Goal: Check status: Check status

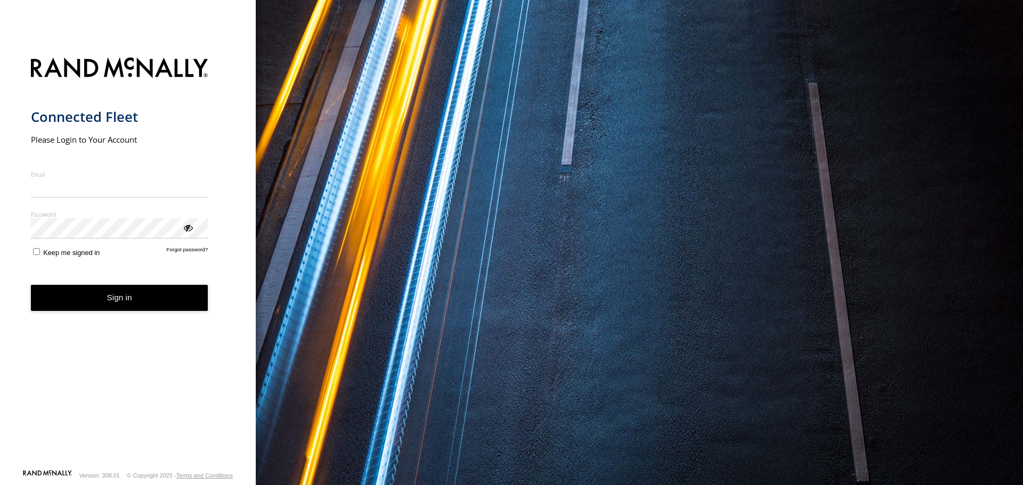
type input "**********"
click at [124, 307] on button "Sign in" at bounding box center [119, 298] width 177 height 26
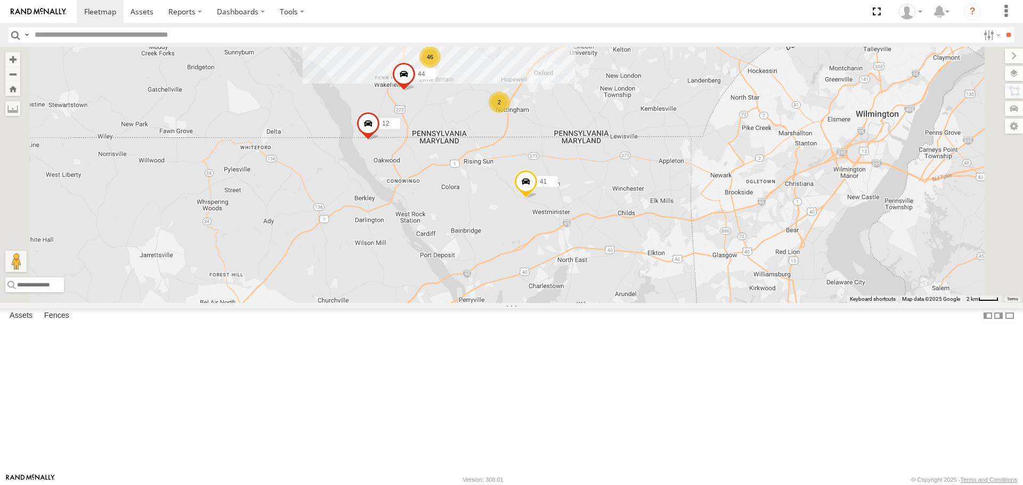
click at [538, 199] on span at bounding box center [525, 184] width 23 height 29
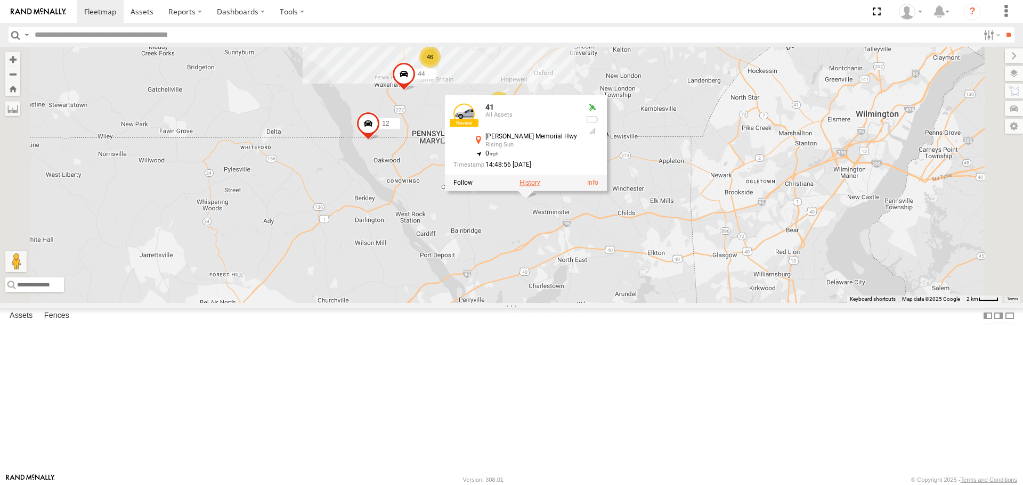
click at [540, 187] on label at bounding box center [529, 183] width 21 height 7
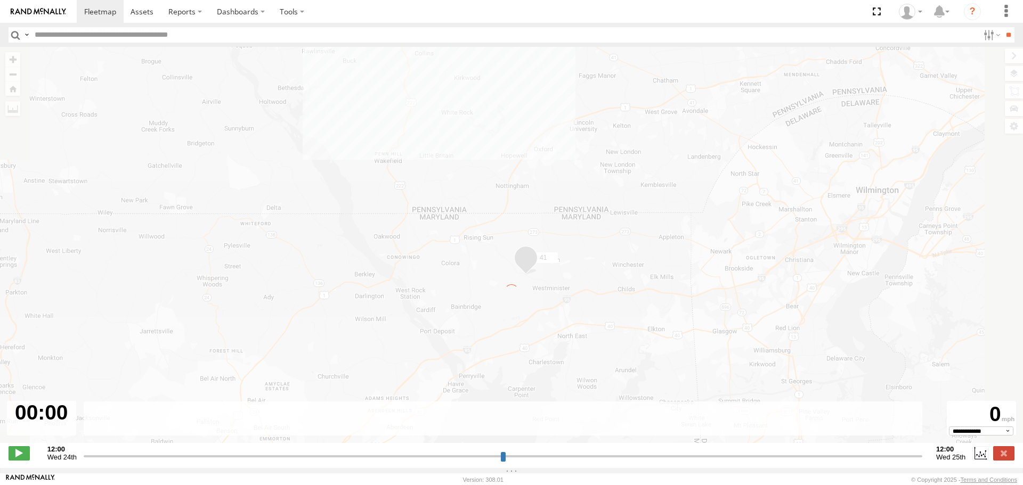
type input "**********"
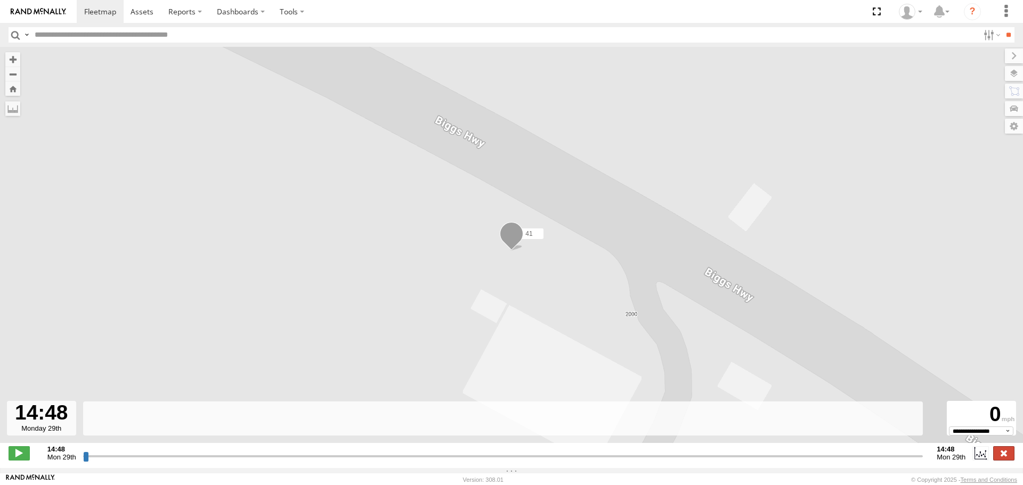
click at [1005, 454] on label at bounding box center [1003, 453] width 21 height 14
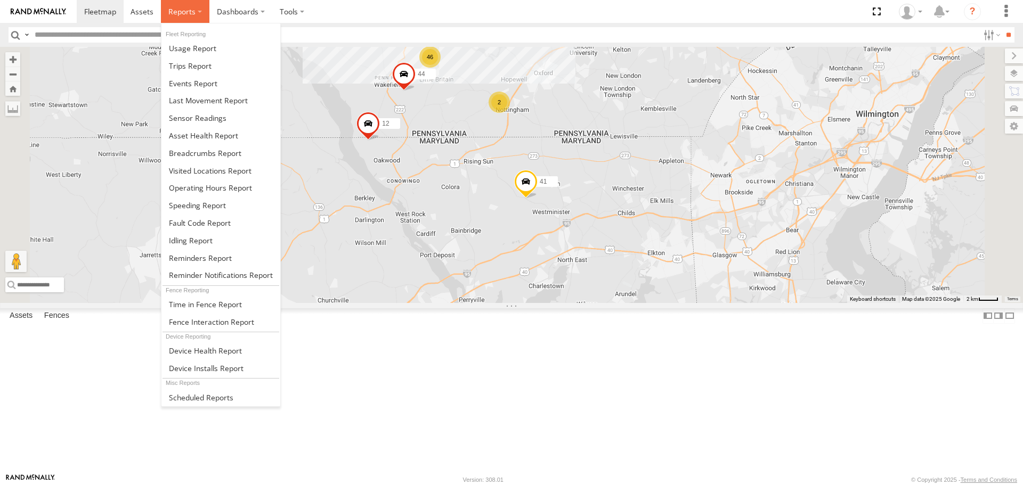
click at [176, 9] on span at bounding box center [181, 11] width 27 height 10
click at [198, 151] on span at bounding box center [205, 153] width 72 height 10
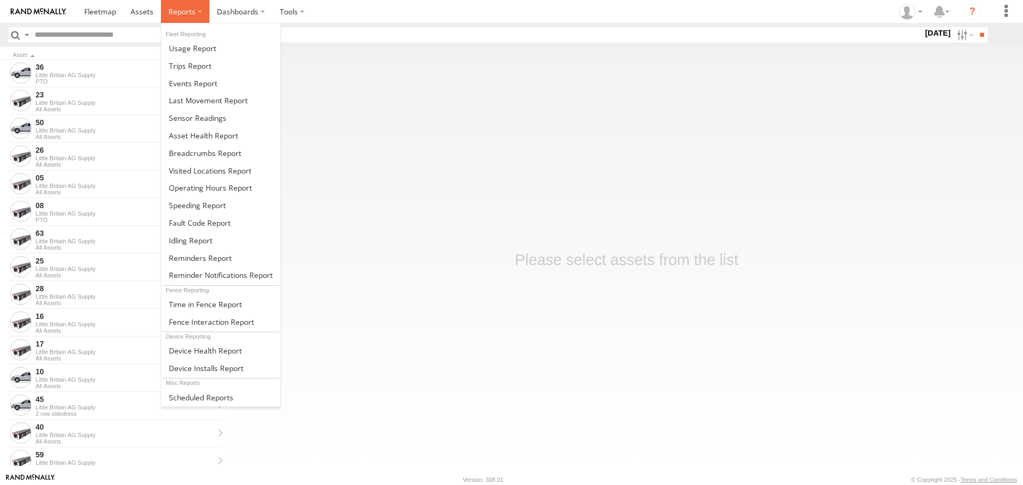
click at [184, 15] on span at bounding box center [181, 11] width 27 height 10
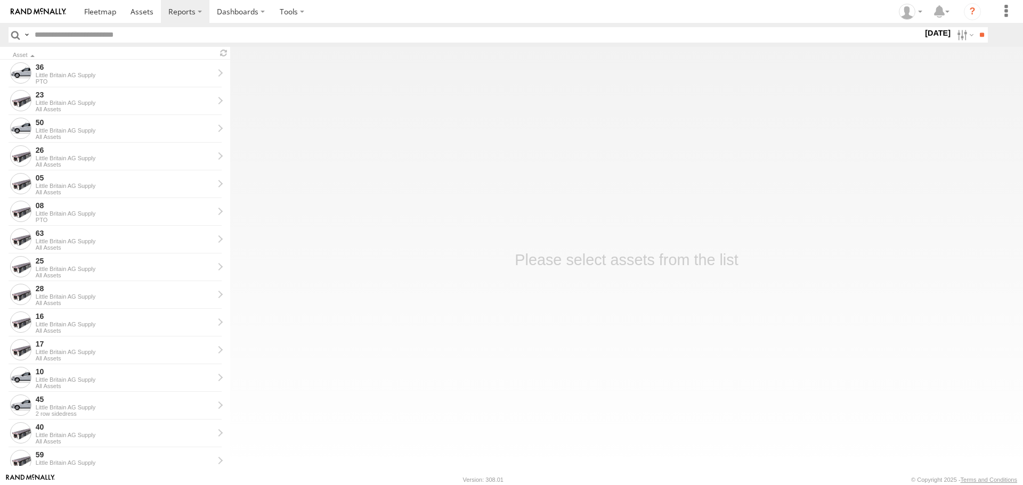
click at [133, 34] on input "text" at bounding box center [476, 34] width 892 height 15
click at [931, 32] on label "30 Sep 25" at bounding box center [938, 33] width 30 height 12
click at [0, 0] on label at bounding box center [0, 0] width 0 height 0
click at [980, 34] on input "**" at bounding box center [982, 34] width 12 height 15
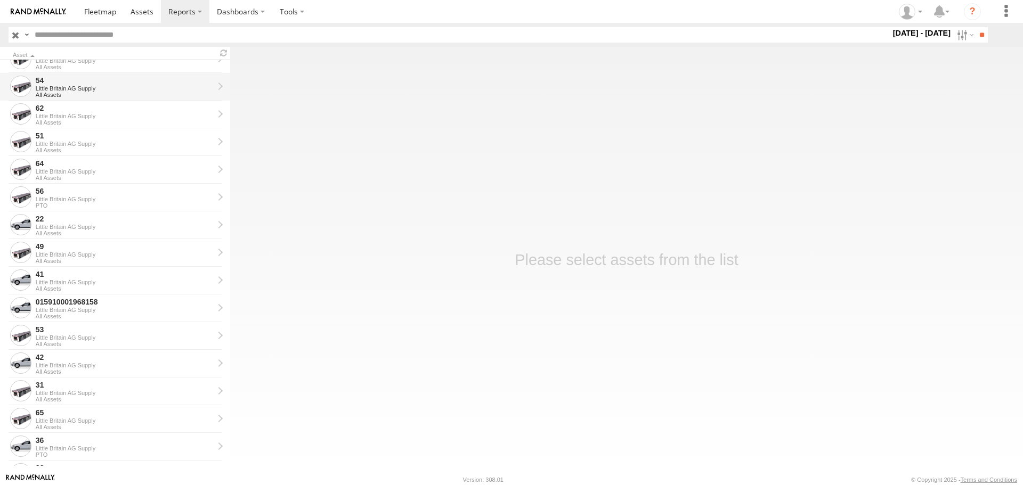
scroll to position [213, 0]
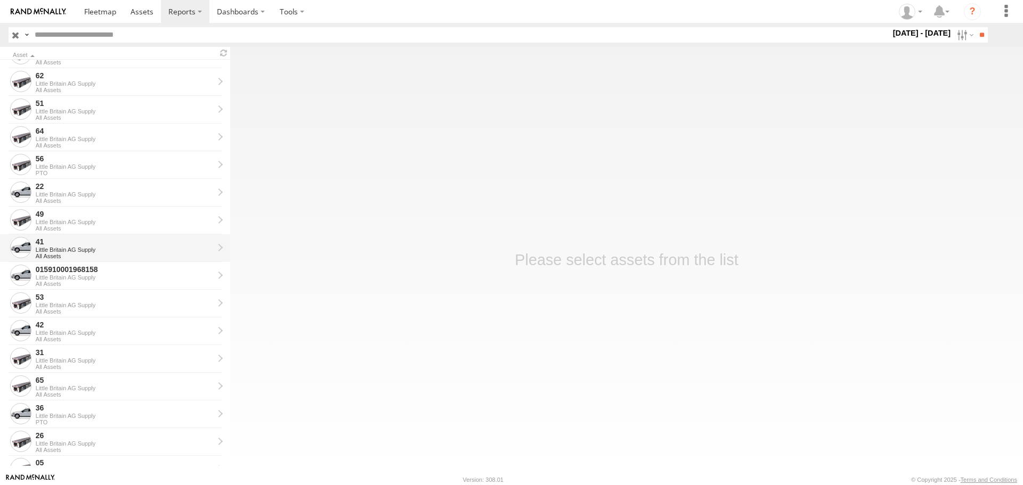
click at [66, 249] on div "Little Britain AG Supply" at bounding box center [125, 250] width 178 height 6
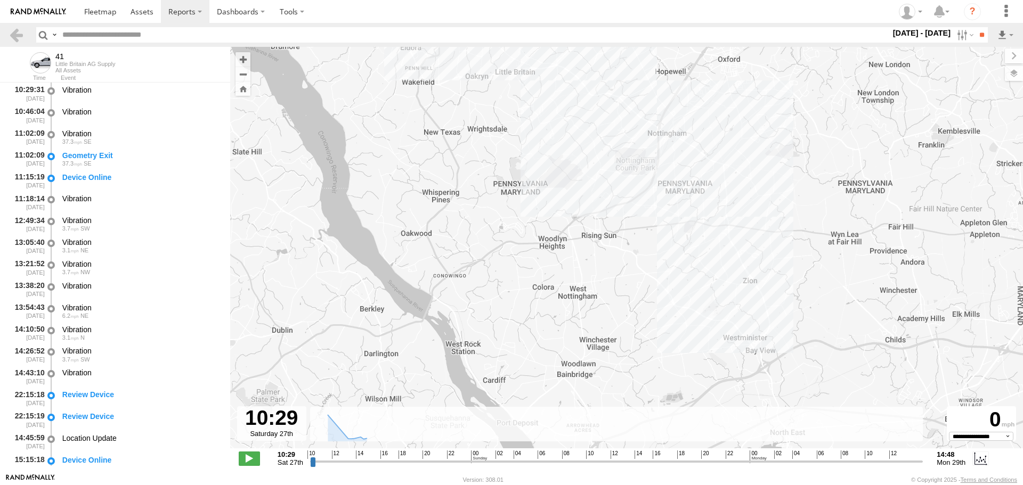
drag, startPoint x: 826, startPoint y: 366, endPoint x: 781, endPoint y: 269, distance: 106.5
click at [799, 267] on div "41" at bounding box center [626, 253] width 793 height 413
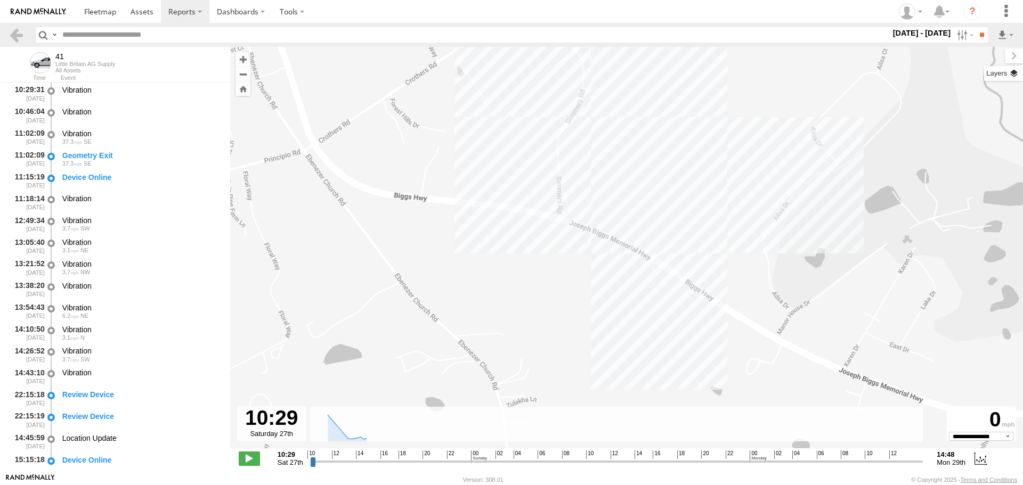
click at [1013, 79] on label at bounding box center [1003, 73] width 39 height 15
click at [0, 0] on span "Basemaps" at bounding box center [0, 0] width 0 height 0
click at [0, 0] on span "Satellite + Roadmap" at bounding box center [0, 0] width 0 height 0
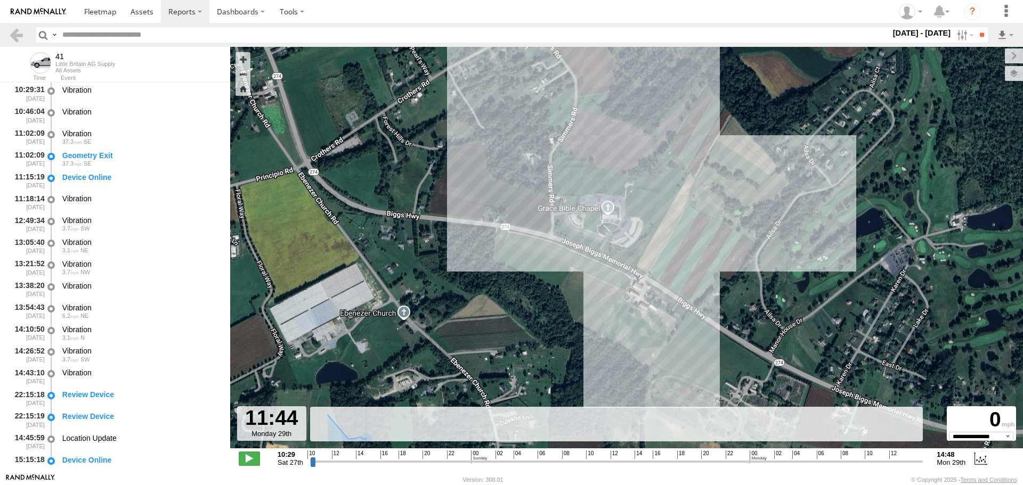
click at [884, 462] on input "range" at bounding box center [616, 462] width 613 height 10
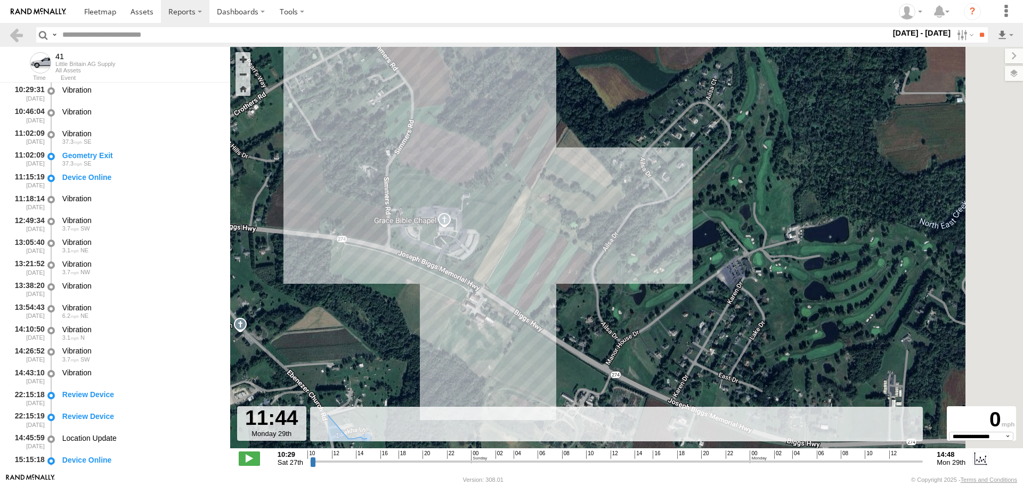
drag, startPoint x: 736, startPoint y: 257, endPoint x: 617, endPoint y: 278, distance: 121.1
click at [617, 278] on div "41" at bounding box center [626, 253] width 793 height 413
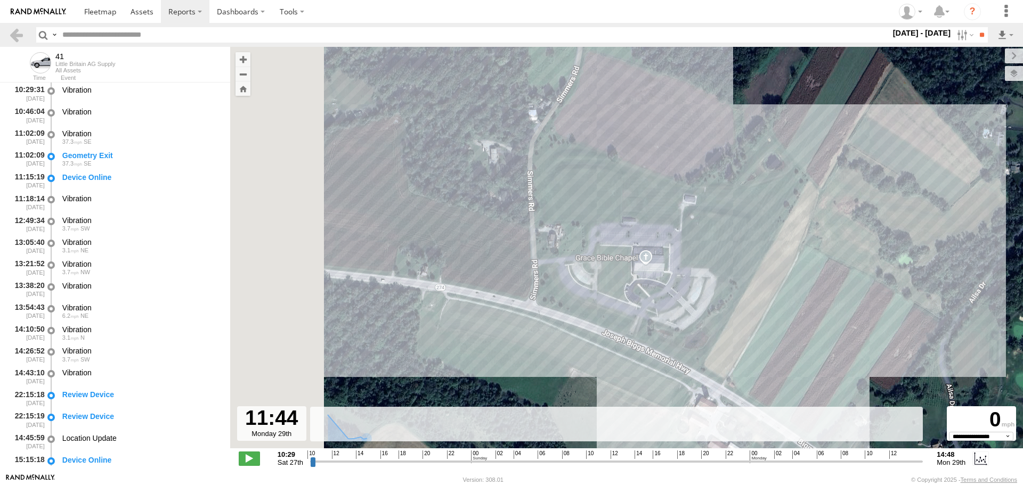
drag, startPoint x: 343, startPoint y: 229, endPoint x: 621, endPoint y: 308, distance: 289.2
click at [621, 308] on div "41" at bounding box center [626, 253] width 793 height 413
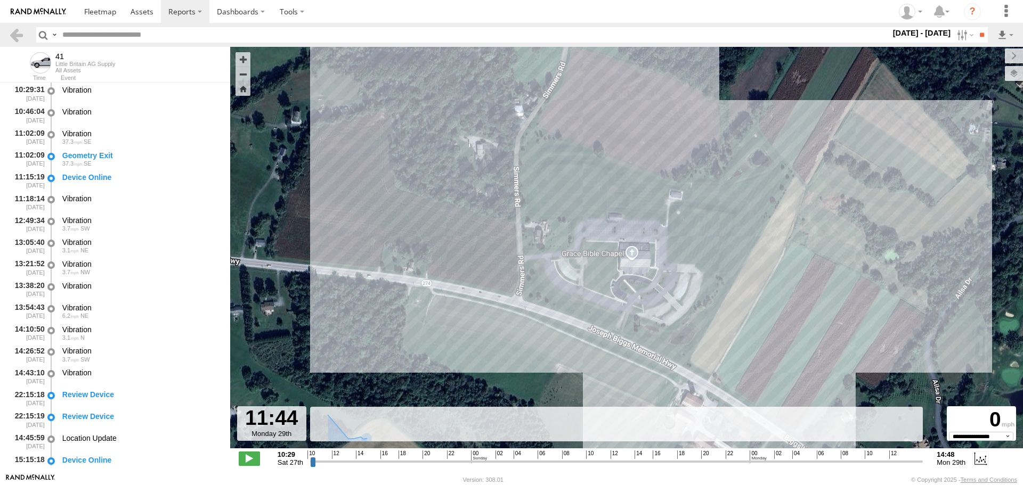
drag, startPoint x: 770, startPoint y: 259, endPoint x: 519, endPoint y: 245, distance: 251.9
click at [519, 245] on div "41" at bounding box center [626, 253] width 793 height 413
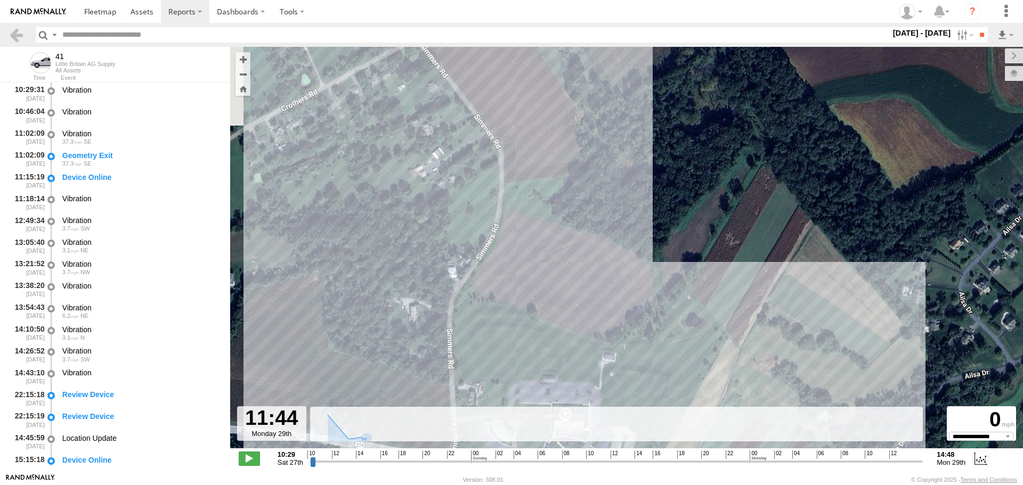
drag, startPoint x: 556, startPoint y: 152, endPoint x: 790, endPoint y: 314, distance: 284.5
click at [790, 314] on div "41" at bounding box center [626, 253] width 793 height 413
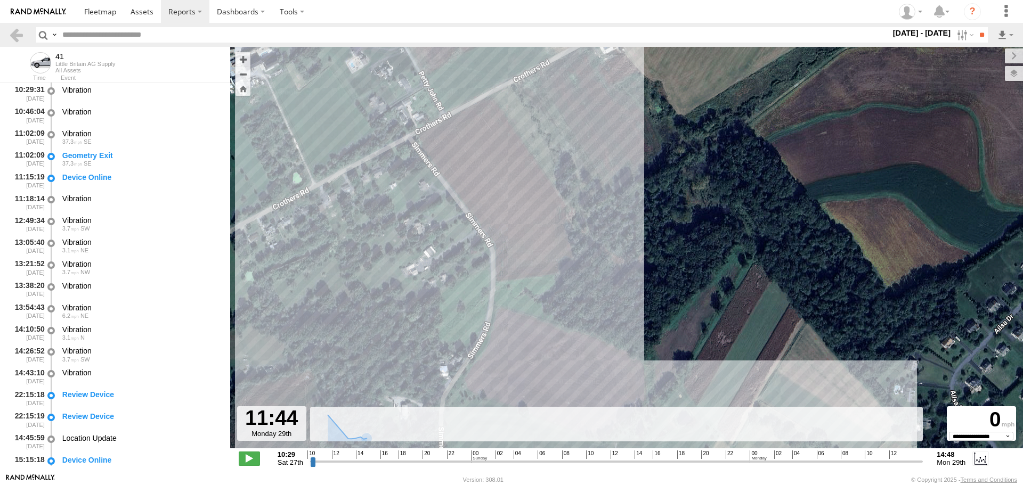
drag, startPoint x: 669, startPoint y: 159, endPoint x: 662, endPoint y: 94, distance: 65.4
click at [662, 103] on div "41" at bounding box center [626, 253] width 793 height 413
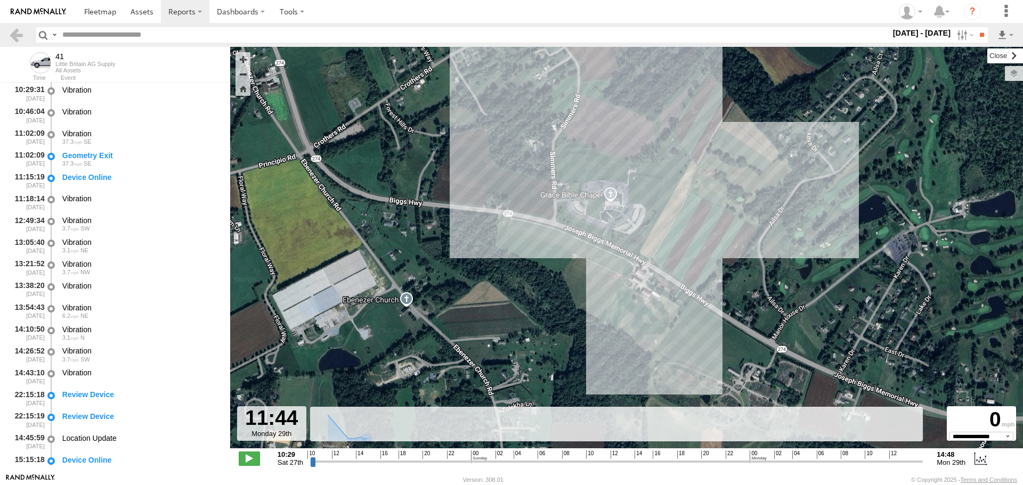
click at [987, 53] on label at bounding box center [1005, 55] width 36 height 15
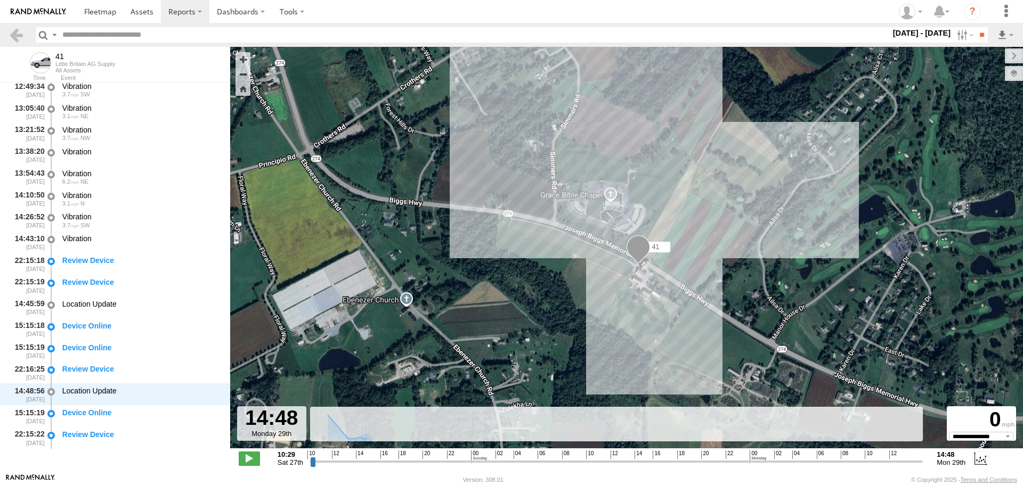
type input "**********"
click at [922, 461] on input "range" at bounding box center [616, 462] width 613 height 10
